Goal: Task Accomplishment & Management: Complete application form

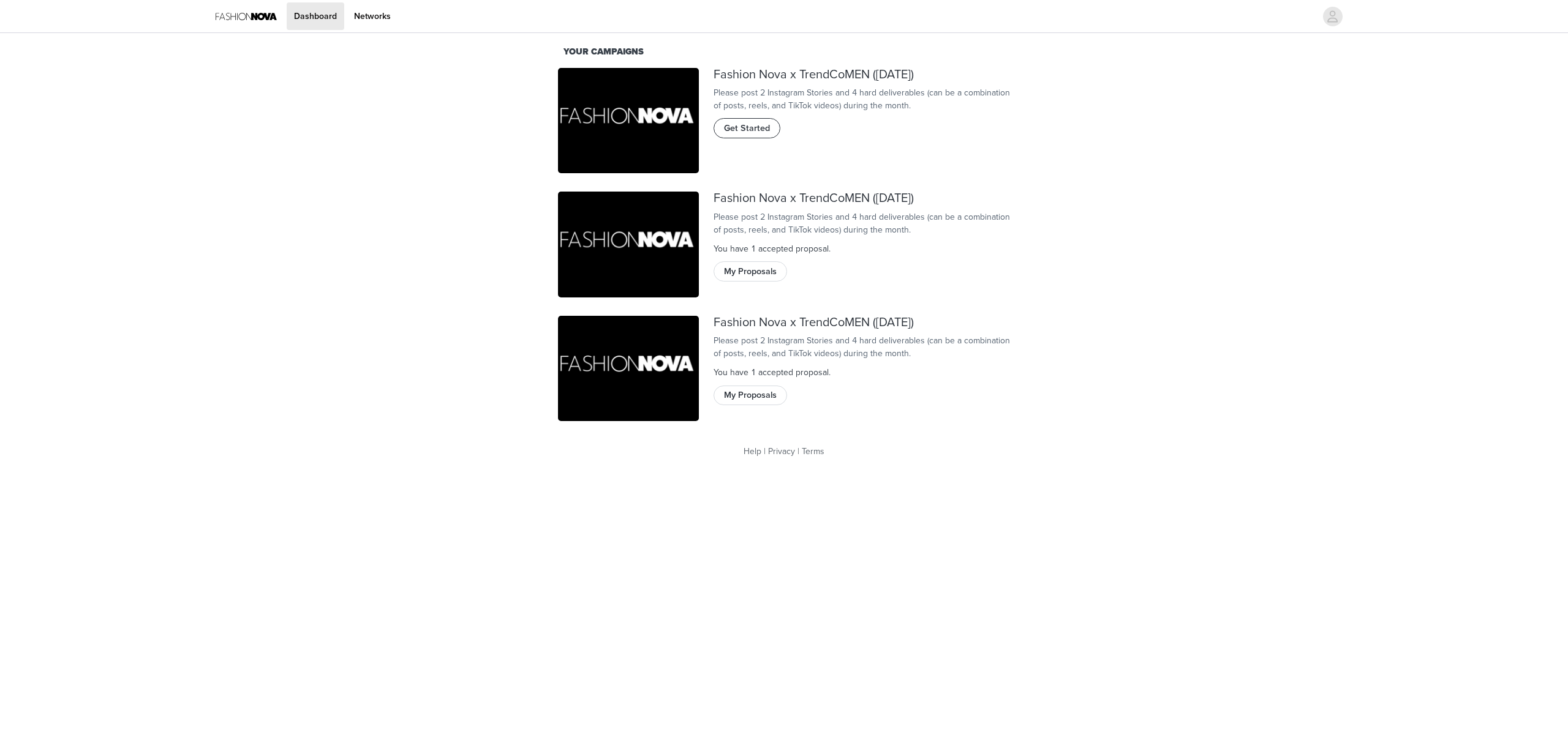
click at [756, 135] on span "Get Started" at bounding box center [746, 128] width 46 height 14
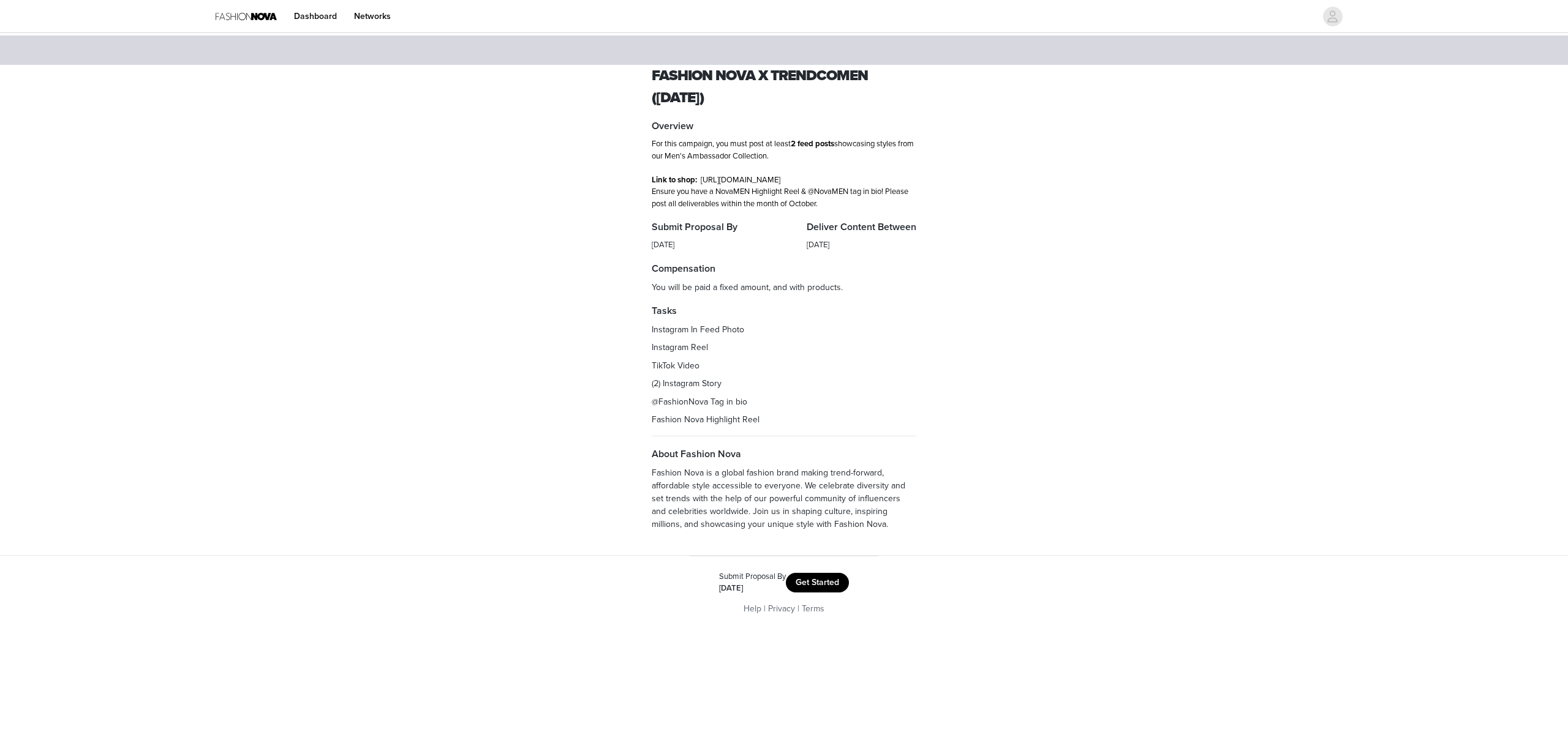
click at [833, 593] on button "Get Started" at bounding box center [818, 582] width 63 height 19
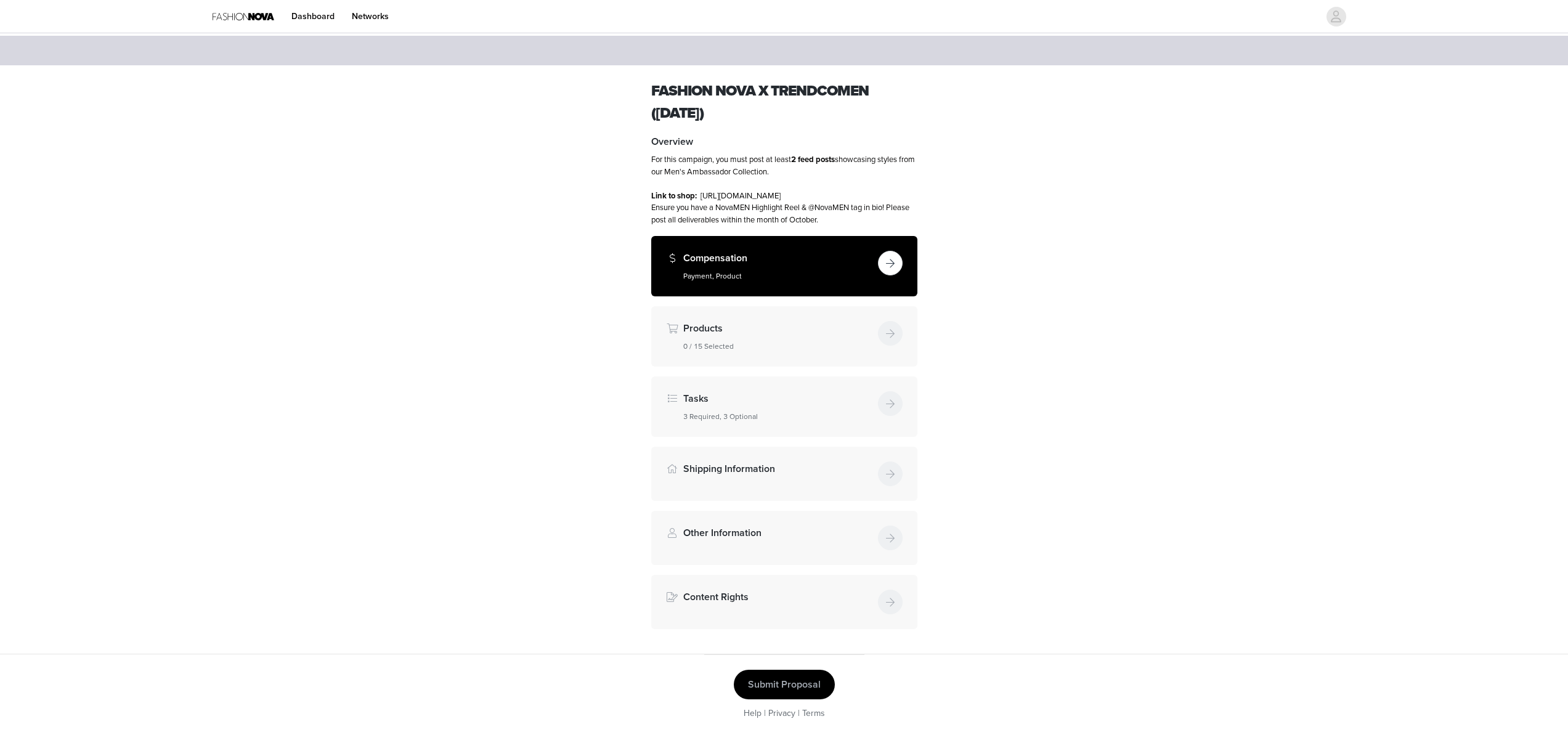
click at [894, 275] on button "button" at bounding box center [890, 263] width 25 height 25
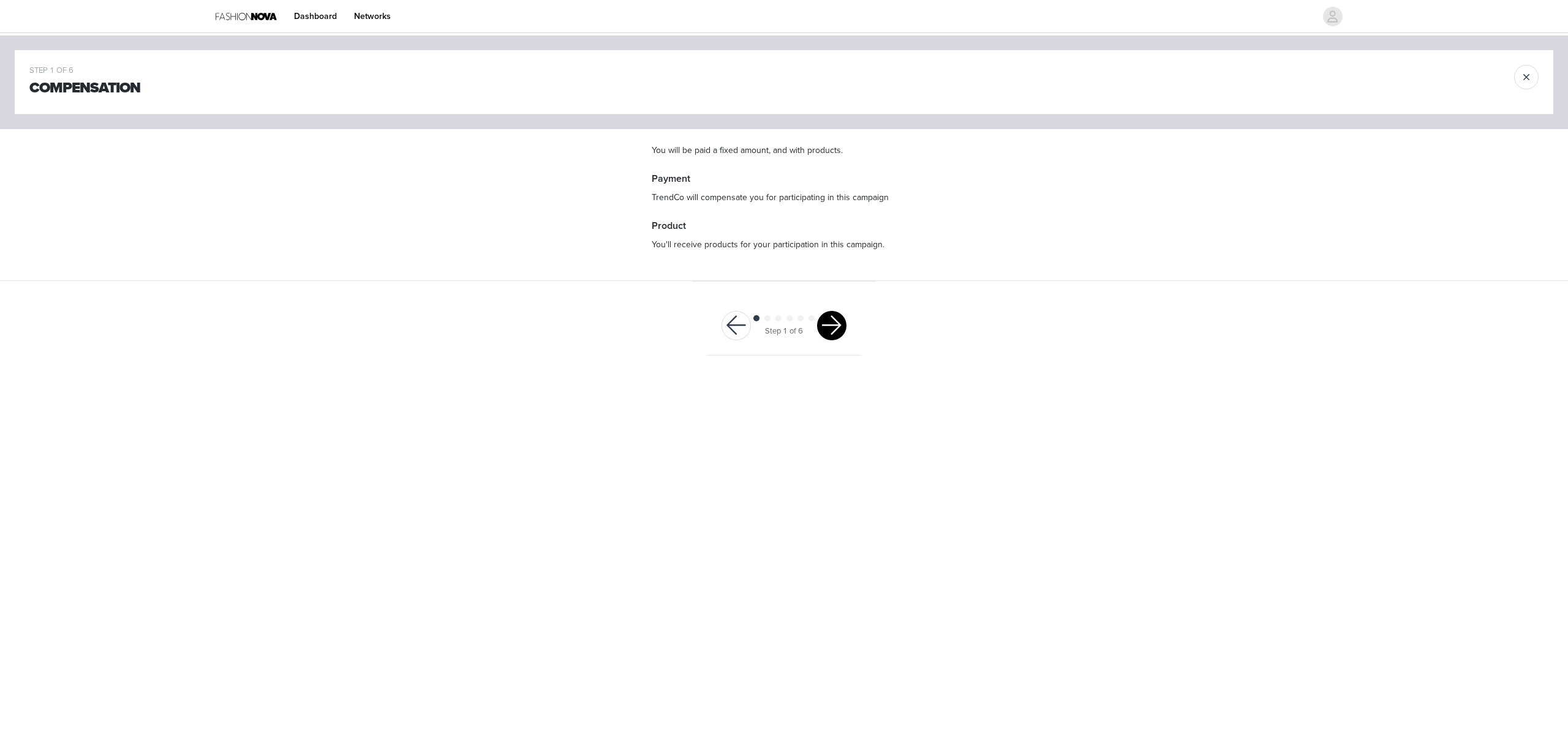
click at [842, 328] on button "button" at bounding box center [831, 325] width 29 height 29
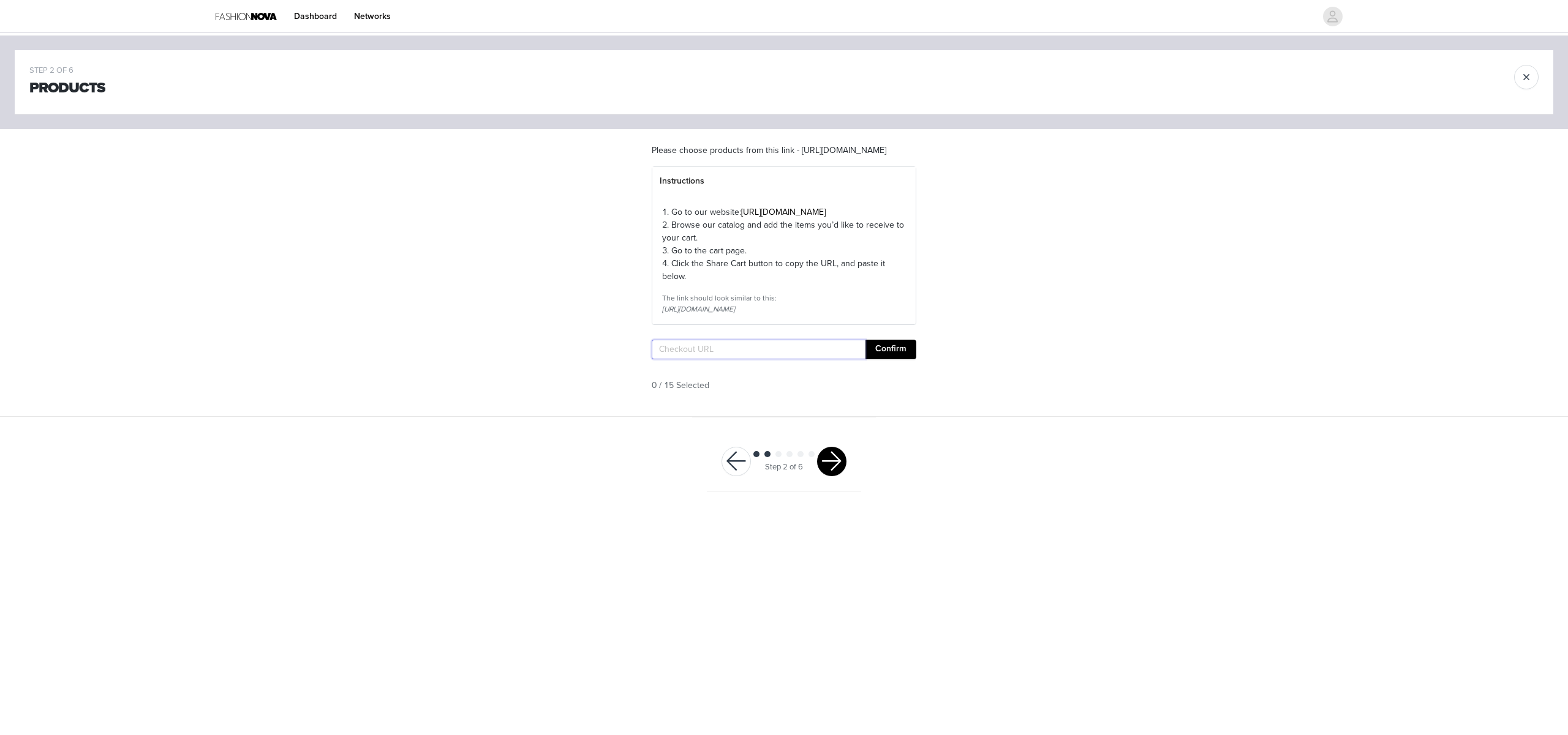
click at [704, 359] on input "text" at bounding box center [758, 349] width 213 height 19
paste input "[URL][DOMAIN_NAME]"
type input "[URL][DOMAIN_NAME]"
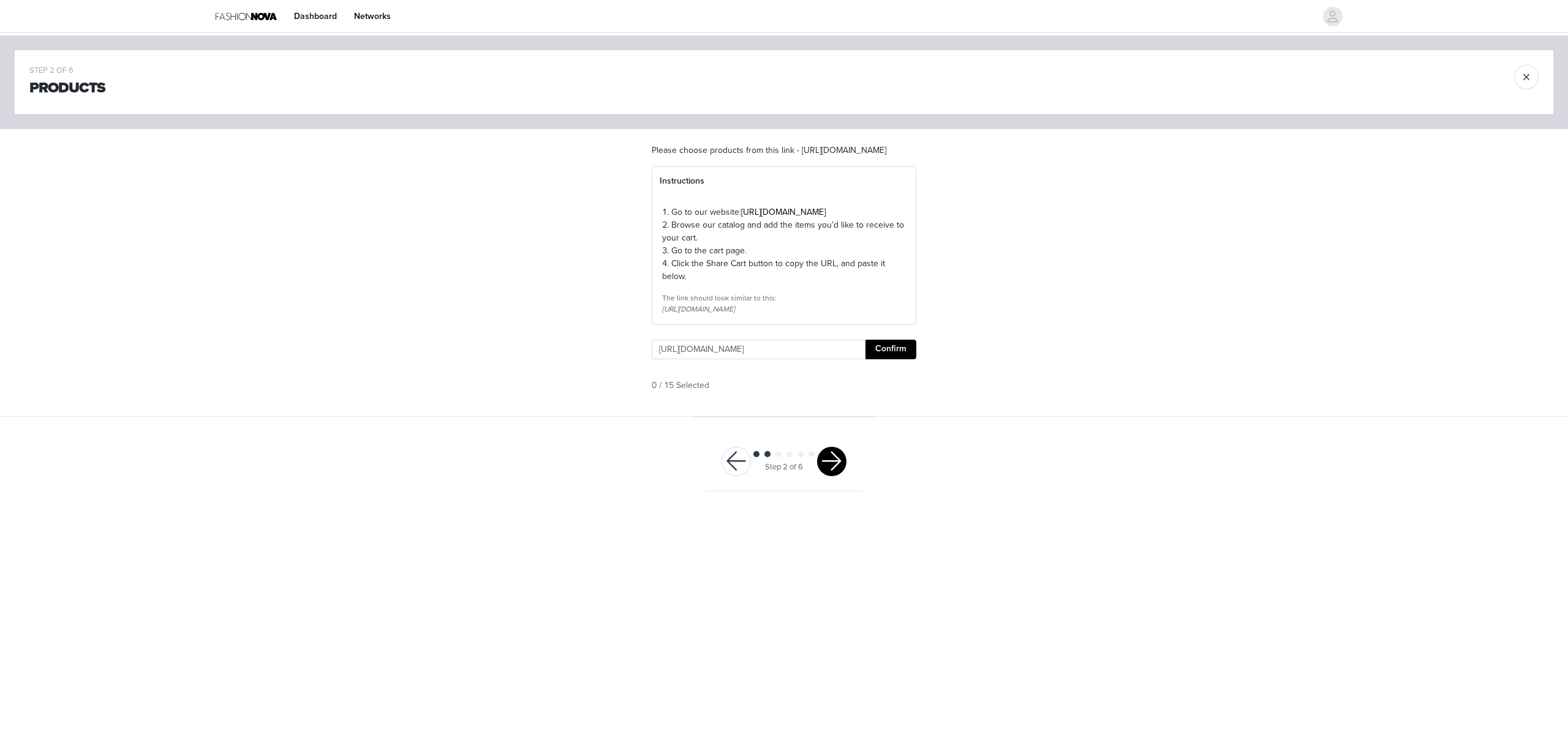
click at [888, 359] on button "Confirm" at bounding box center [891, 349] width 51 height 19
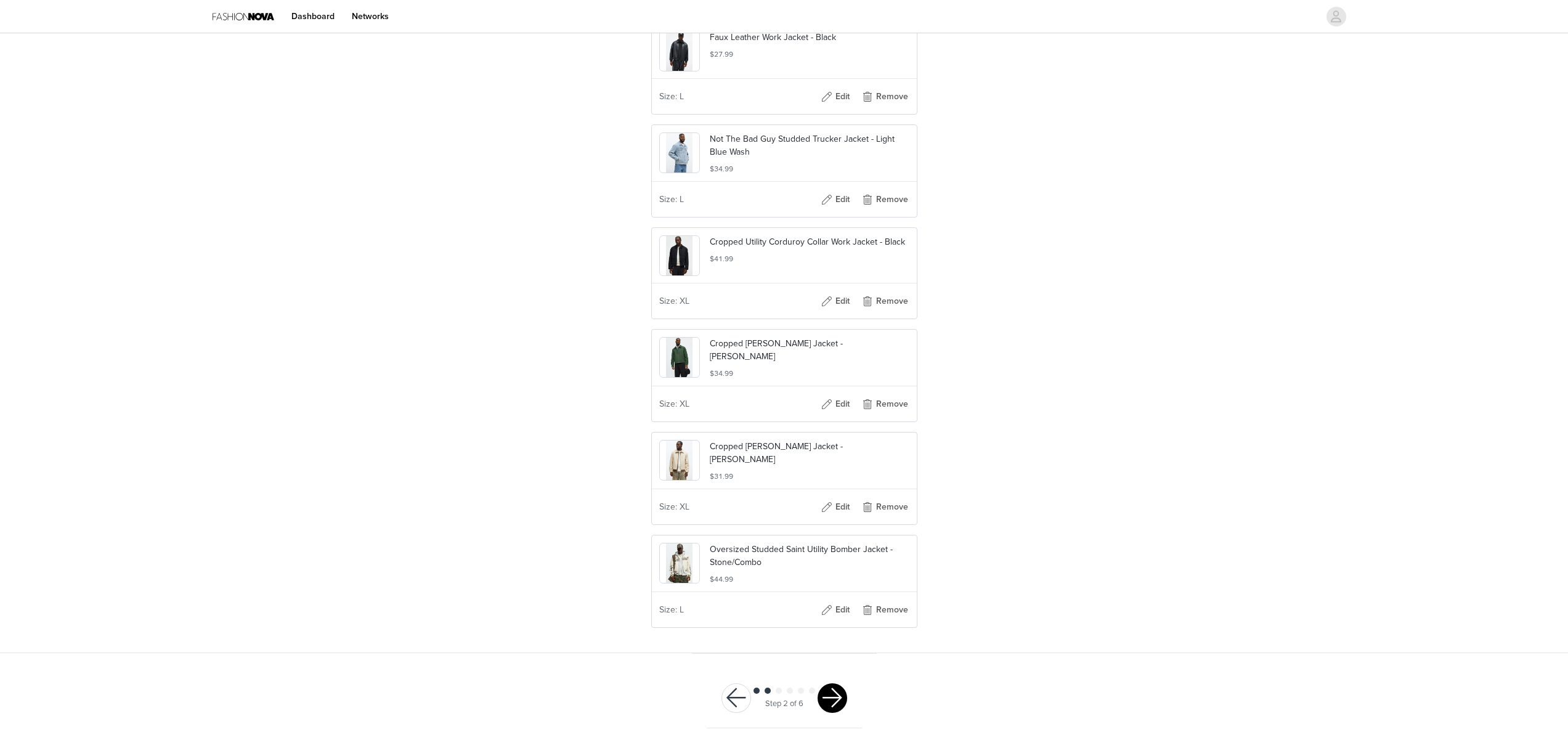
scroll to position [1338, 0]
click at [827, 692] on button "button" at bounding box center [831, 694] width 29 height 29
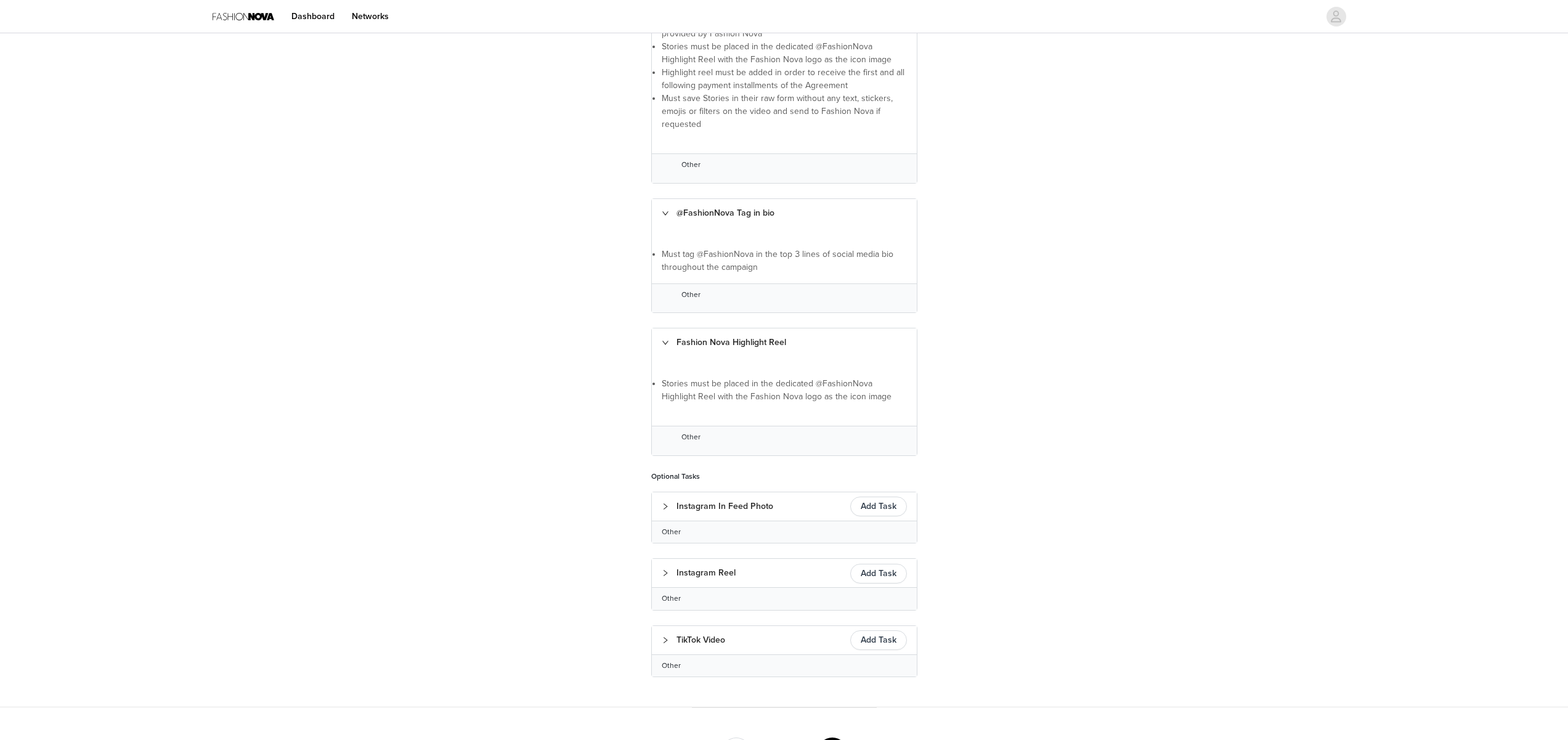
scroll to position [489, 0]
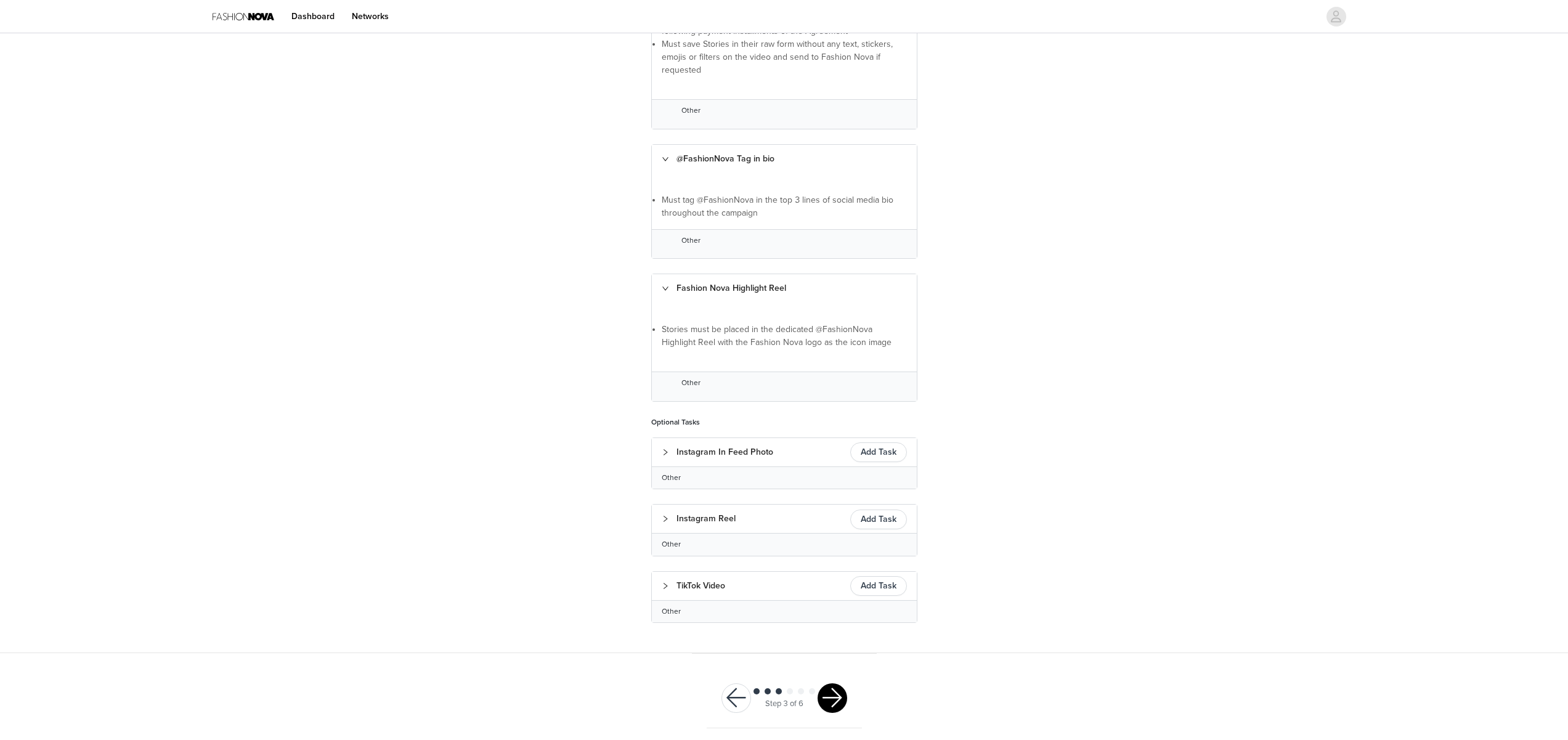
click at [840, 689] on button "button" at bounding box center [831, 698] width 29 height 29
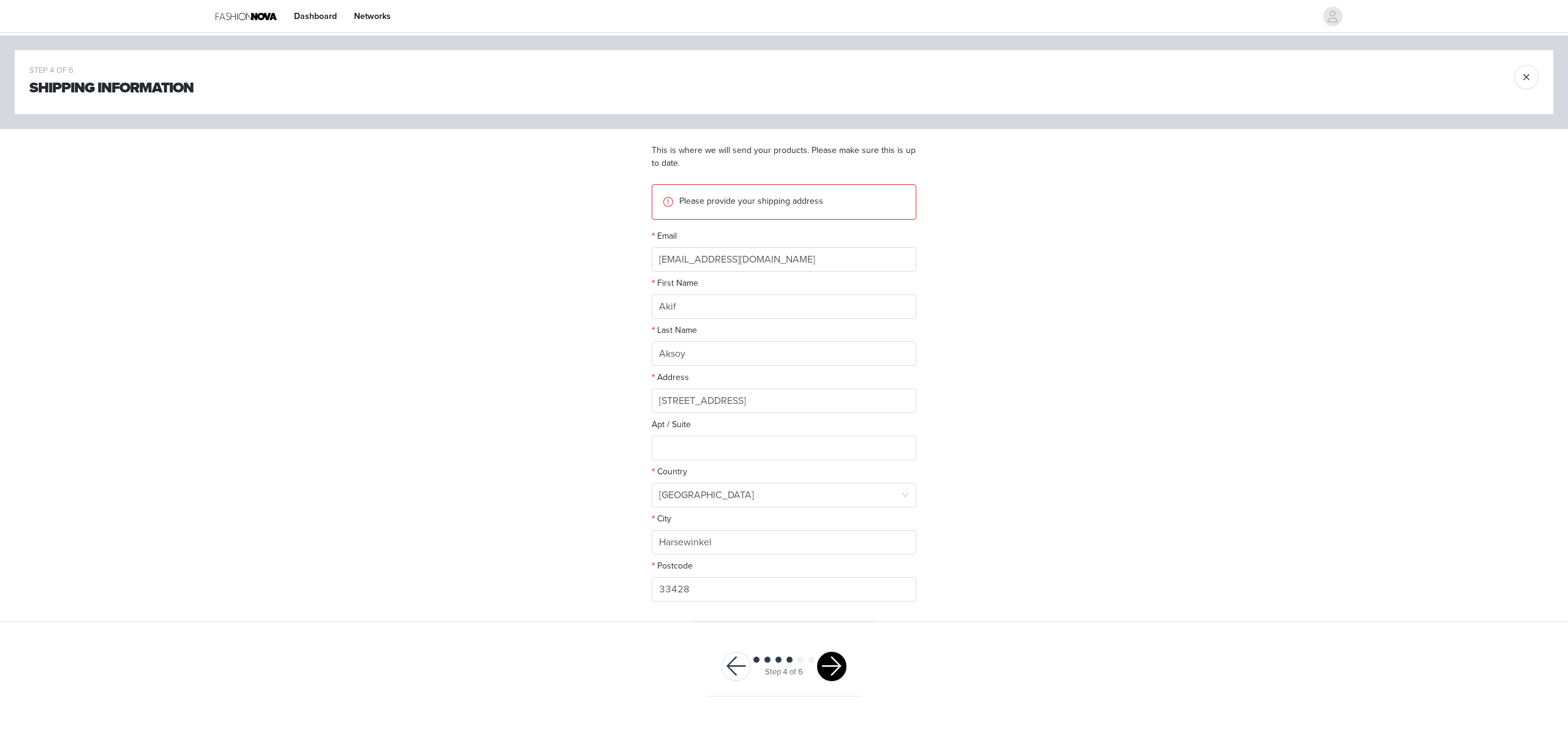
click at [834, 665] on button "button" at bounding box center [831, 666] width 29 height 29
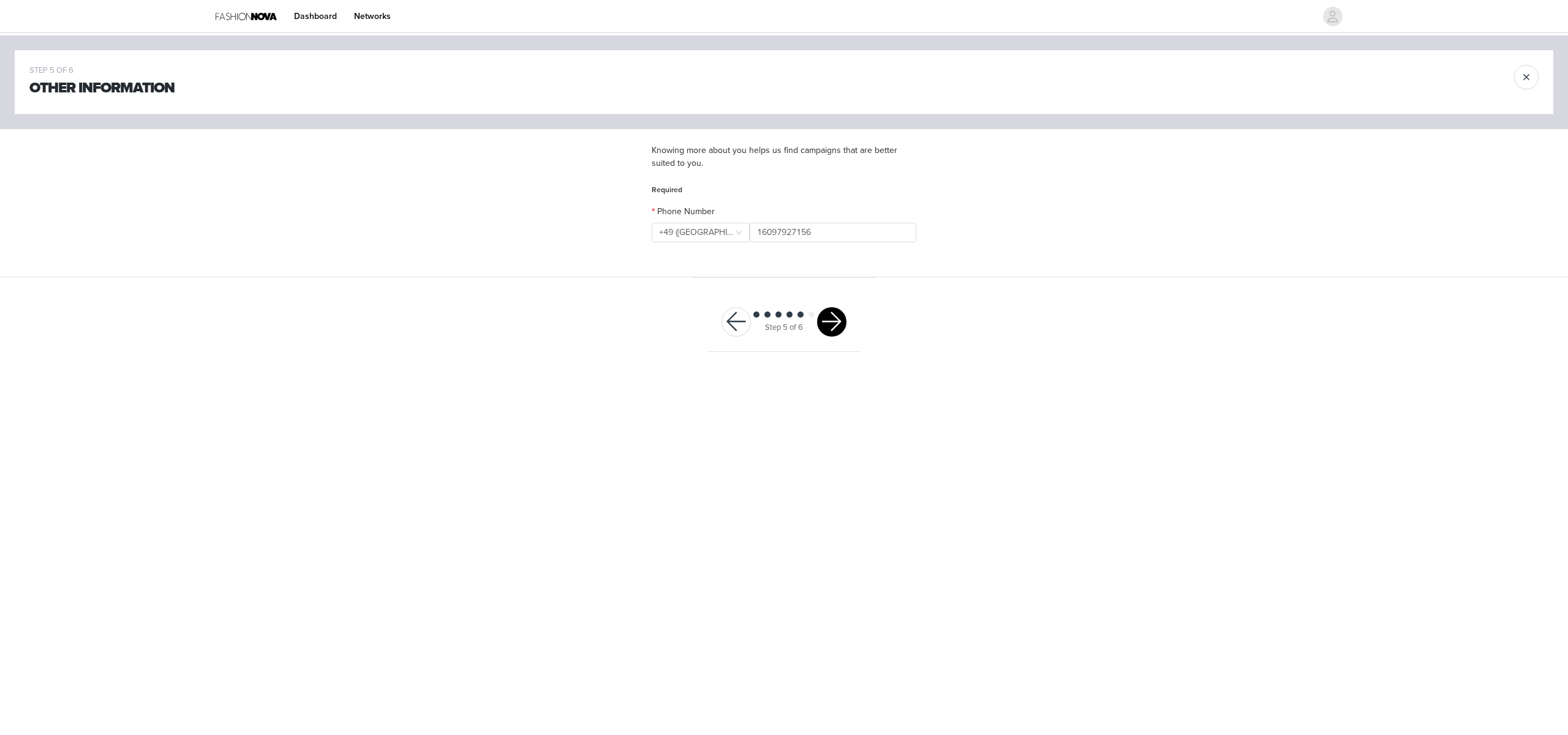
click at [827, 315] on button "button" at bounding box center [831, 321] width 29 height 29
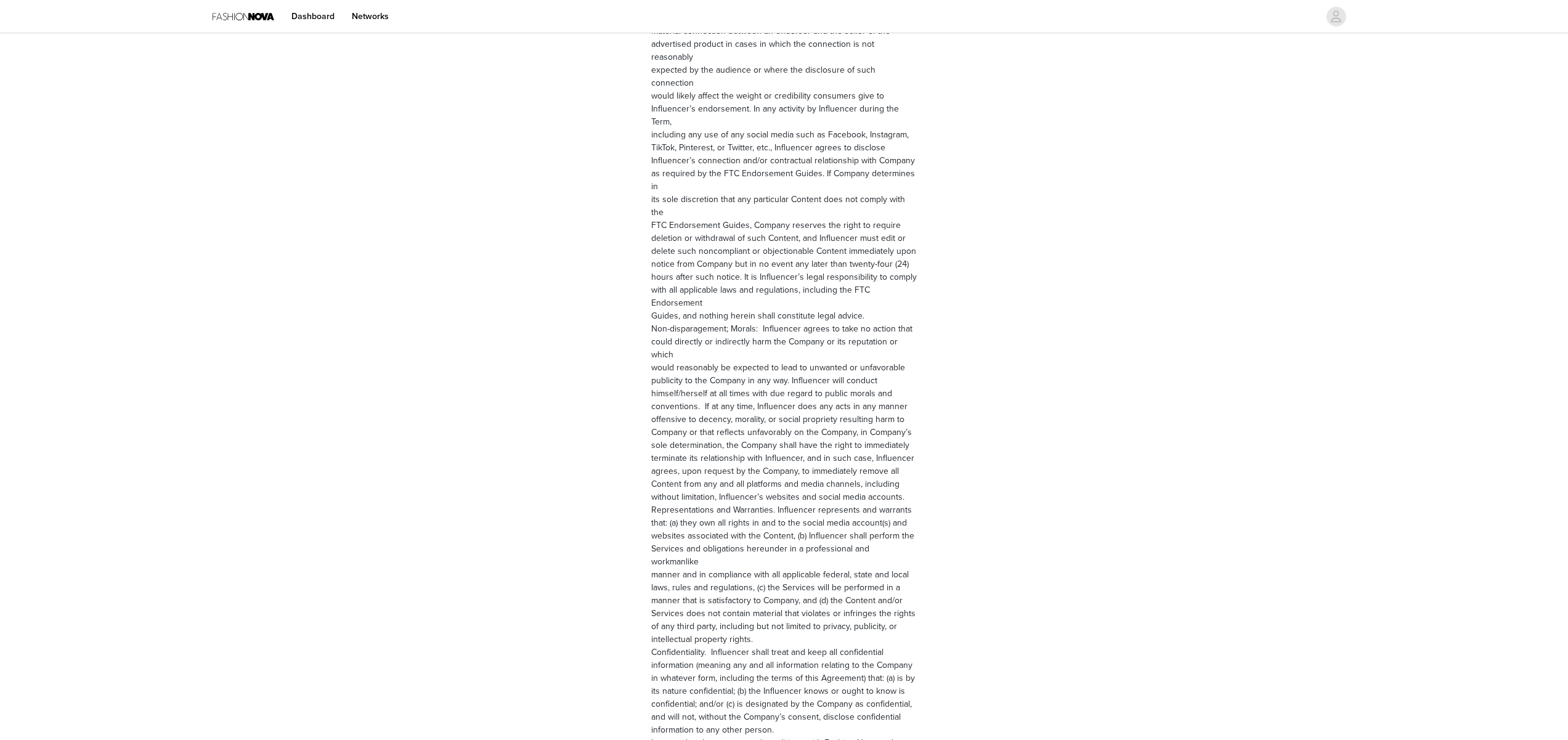
scroll to position [1442, 0]
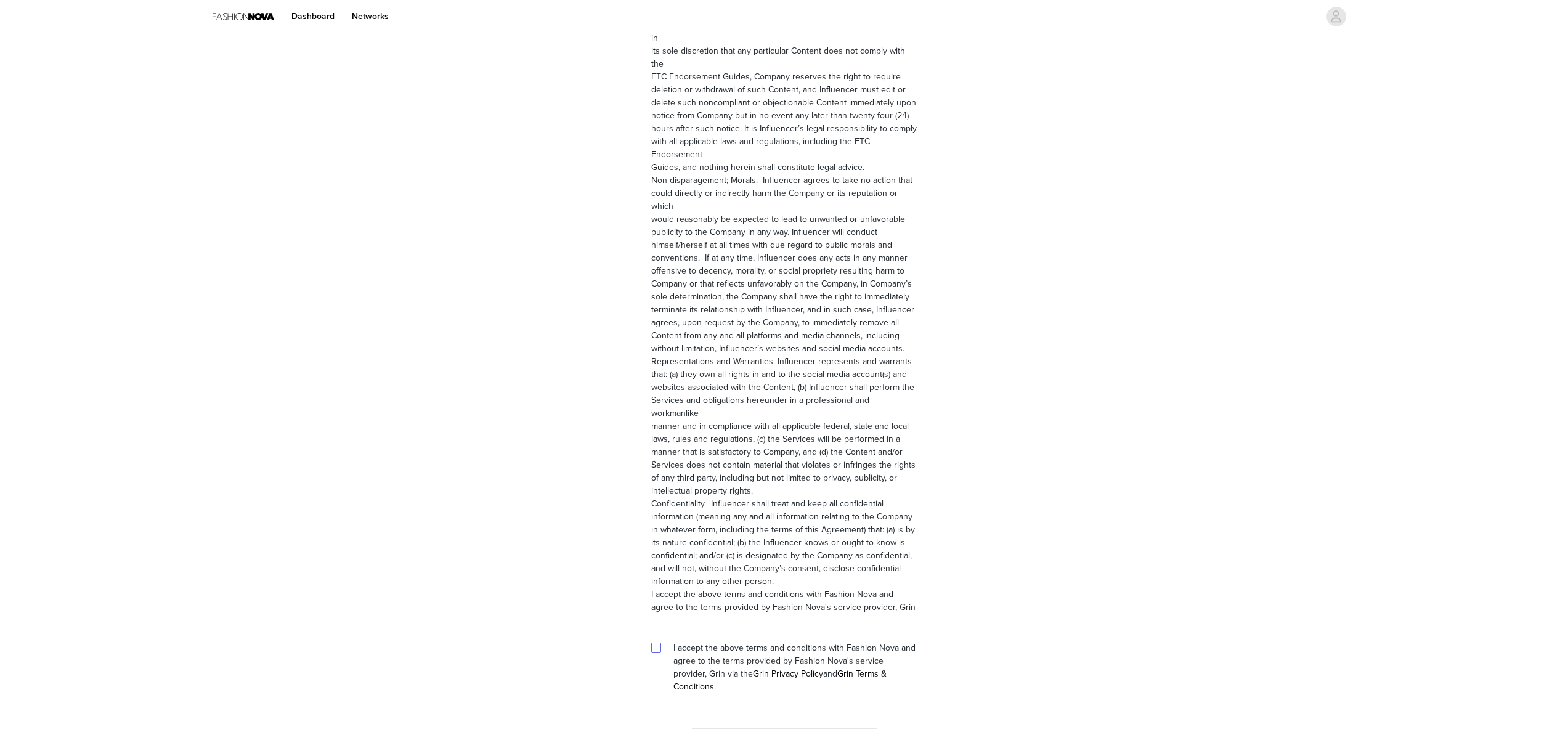
click at [656, 643] on input "checkbox" at bounding box center [655, 647] width 8 height 8
checkbox input "true"
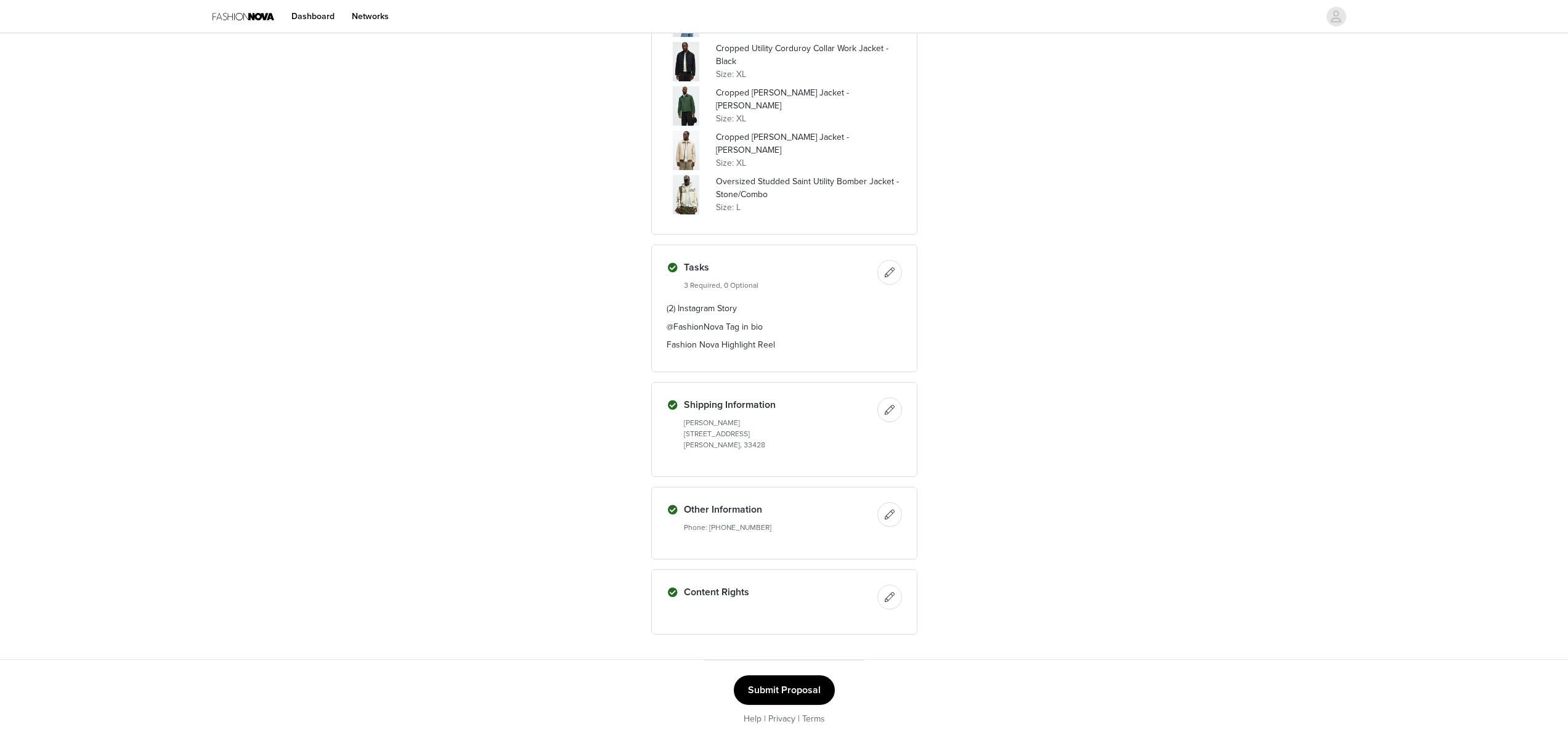
scroll to position [832, 0]
click at [793, 696] on button "Submit Proposal" at bounding box center [784, 690] width 101 height 29
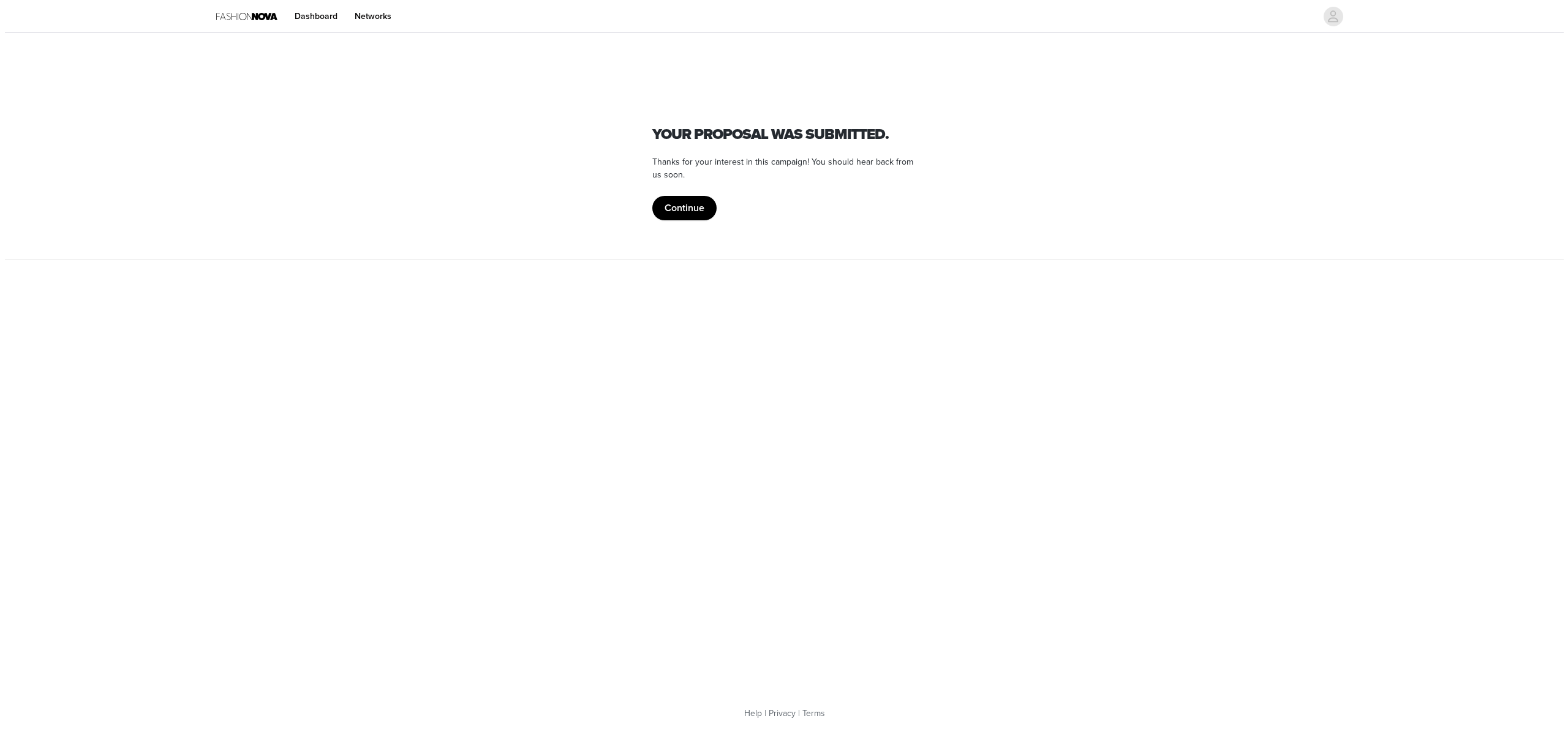
scroll to position [0, 0]
click at [701, 202] on button "Continue" at bounding box center [683, 208] width 64 height 25
